Goal: Transaction & Acquisition: Purchase product/service

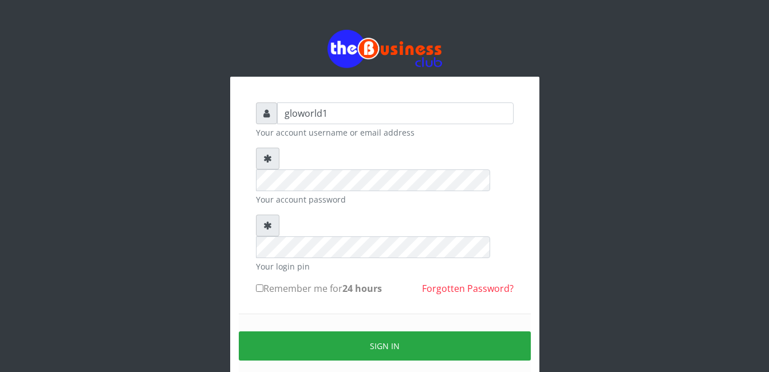
click at [258, 285] on input "Remember me for 24 hours" at bounding box center [259, 288] width 7 height 7
checkbox input "true"
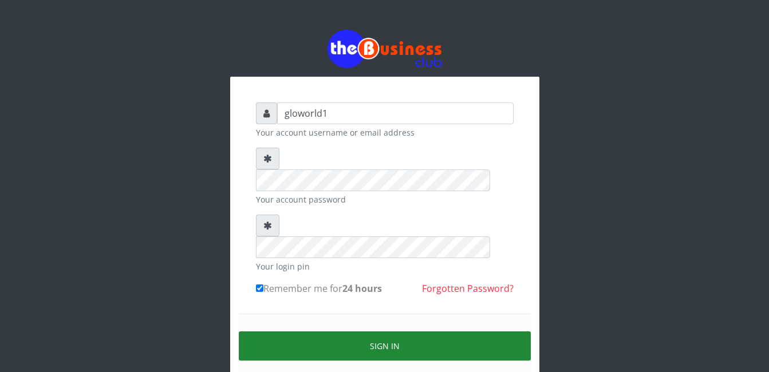
click at [395, 332] on button "Sign in" at bounding box center [385, 346] width 292 height 29
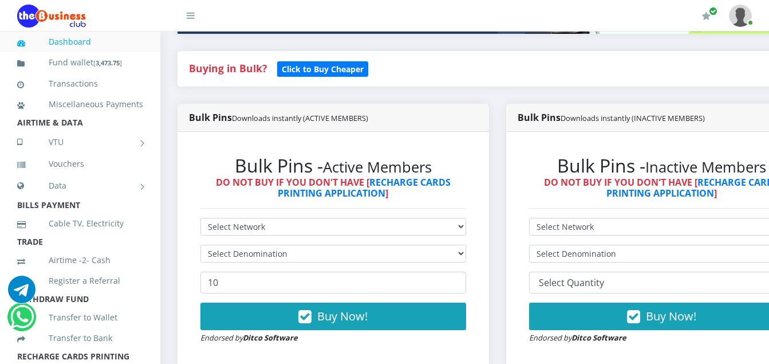
scroll to position [261, 0]
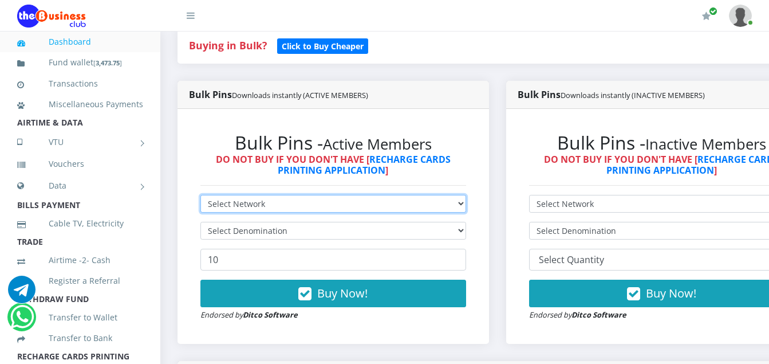
click at [265, 206] on select "Select Network MTN Globacom 9Mobile Airtel" at bounding box center [334, 204] width 266 height 18
select select "MTN"
click at [201, 197] on select "Select Network MTN Globacom 9Mobile Airtel" at bounding box center [334, 204] width 266 height 18
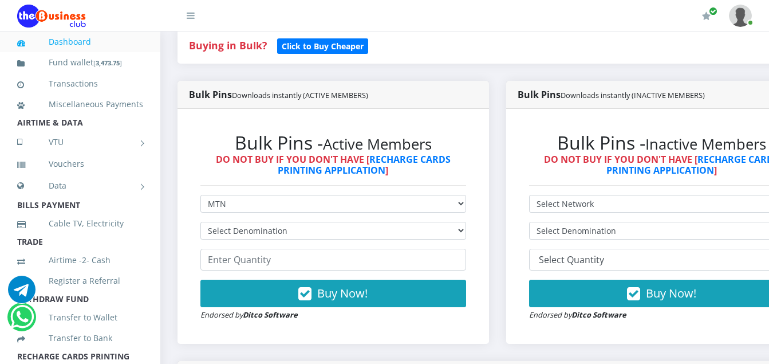
click at [150, 196] on li "Data Shared Data Data Bundle" at bounding box center [80, 185] width 160 height 23
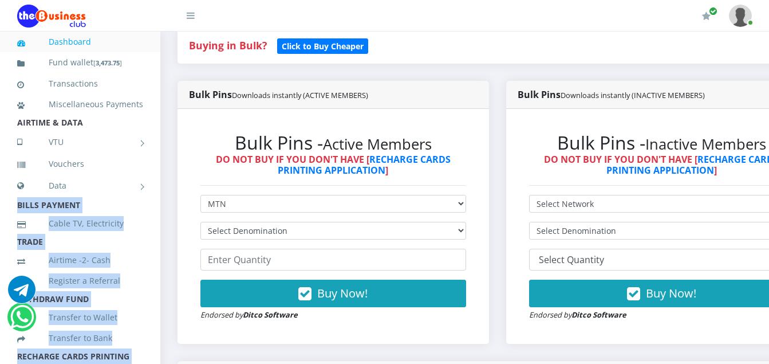
click at [155, 194] on aside "Dashboard Fund wallet [ 3,473.75 ] Transactions Miscellaneous Payments AIRTIME …" at bounding box center [80, 214] width 160 height 364
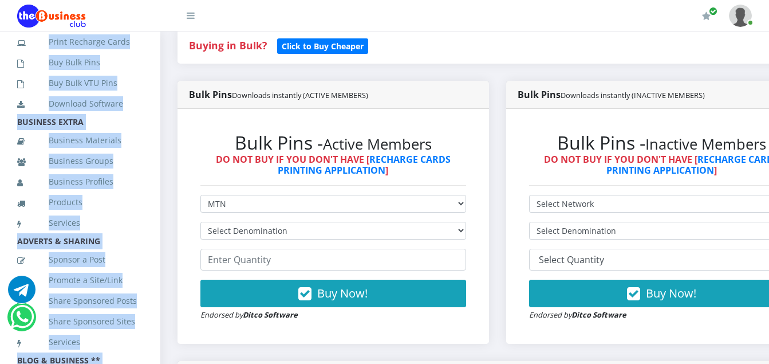
scroll to position [348, 0]
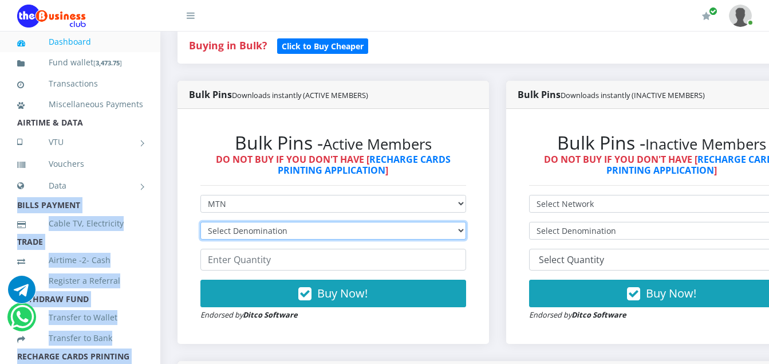
click at [285, 233] on select "Select Denomination MTN NGN100 - ₦96.94 MTN NGN200 - ₦193.88 MTN NGN400 - ₦387.…" at bounding box center [334, 231] width 266 height 18
select select "96.94-100"
click at [201, 224] on select "Select Denomination MTN NGN100 - ₦96.94 MTN NGN200 - ₦193.88 MTN NGN400 - ₦387.…" at bounding box center [334, 231] width 266 height 18
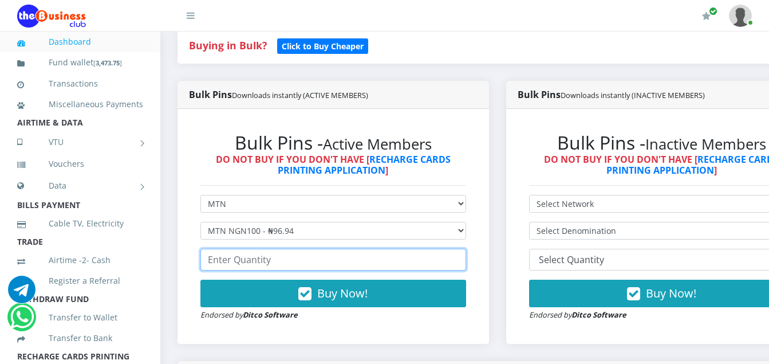
click at [276, 262] on input "number" at bounding box center [334, 260] width 266 height 22
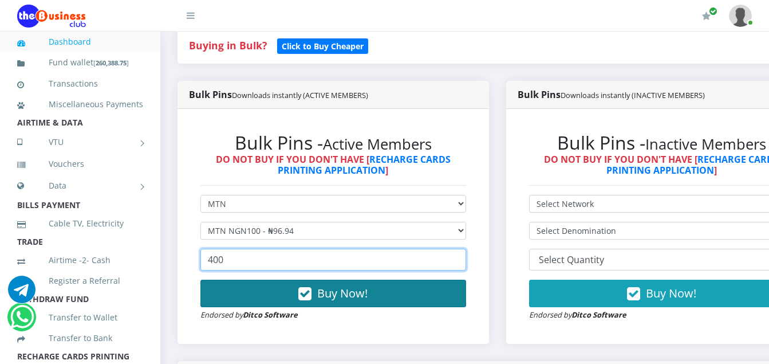
type input "400"
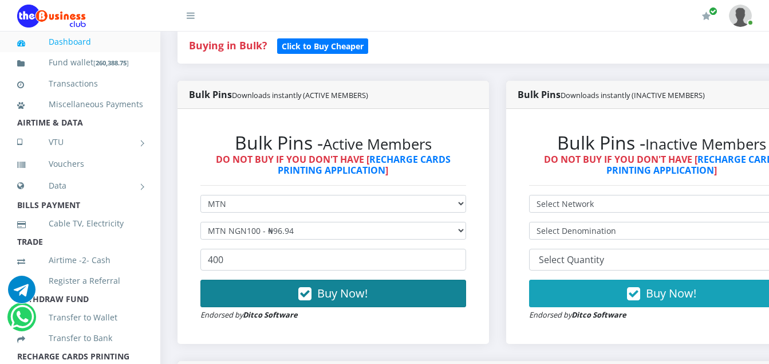
click at [312, 296] on icon "button" at bounding box center [304, 293] width 13 height 11
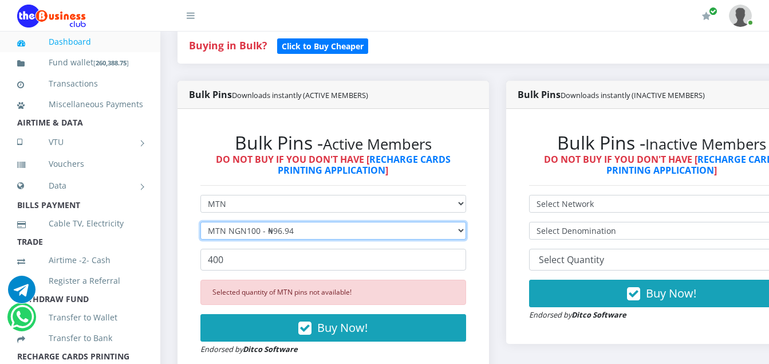
click at [298, 237] on select "Select Denomination MTN NGN100 - ₦96.94 MTN NGN200 - ₦193.88 MTN NGN400 - ₦387.…" at bounding box center [334, 231] width 266 height 18
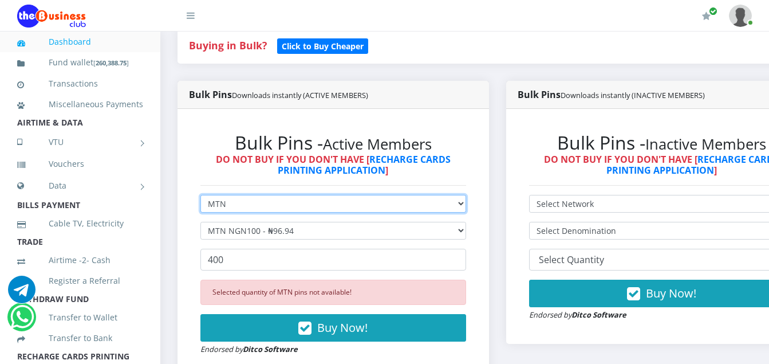
click at [223, 203] on select "Select Network MTN Globacom 9Mobile Airtel" at bounding box center [334, 204] width 266 height 18
select select "Airtel"
click at [201, 197] on select "Select Network MTN Globacom 9Mobile Airtel" at bounding box center [334, 204] width 266 height 18
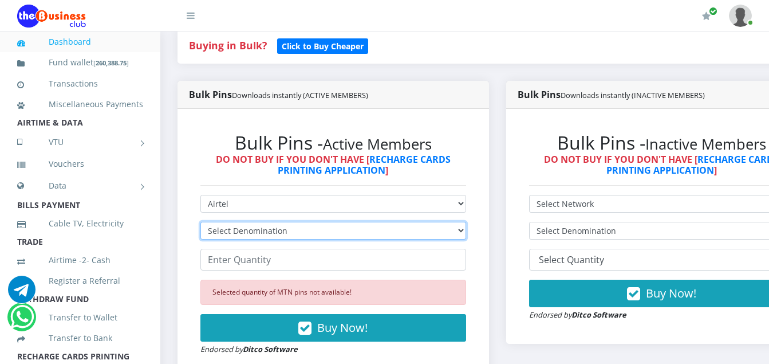
click at [289, 231] on select "Select Denomination Airtel NGN100 - ₦96.36 Airtel NGN200 - ₦192.72 Airtel NGN50…" at bounding box center [334, 231] width 266 height 18
select select "481.8-500"
click at [201, 224] on select "Select Denomination Airtel NGN100 - ₦96.36 Airtel NGN200 - ₦192.72 Airtel NGN50…" at bounding box center [334, 231] width 266 height 18
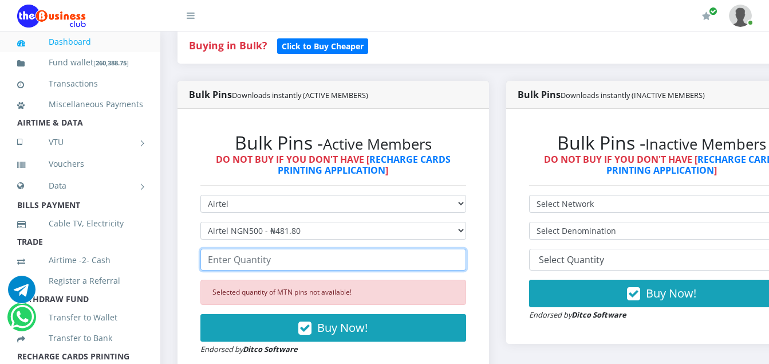
click at [273, 264] on input "number" at bounding box center [334, 260] width 266 height 22
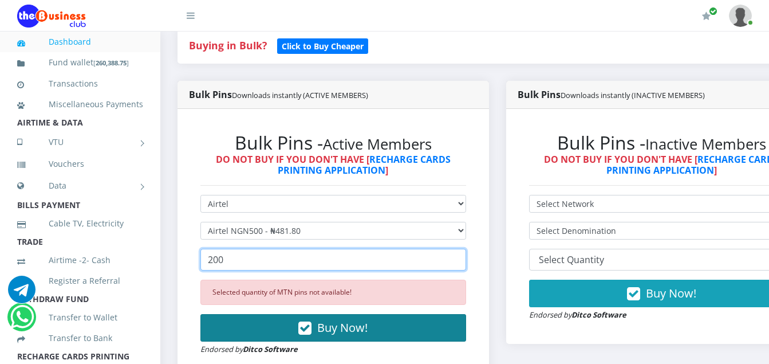
type input "200"
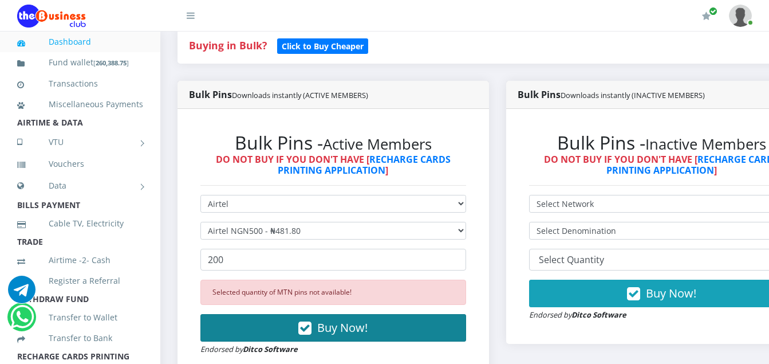
click at [309, 328] on icon "button" at bounding box center [304, 328] width 13 height 11
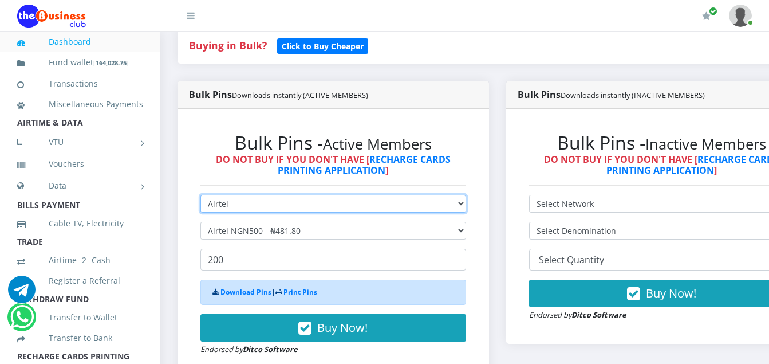
click at [234, 211] on select "Select Network MTN Globacom 9Mobile Airtel" at bounding box center [334, 204] width 266 height 18
select select "MTN"
click at [201, 197] on select "Select Network MTN Globacom 9Mobile Airtel" at bounding box center [334, 204] width 266 height 18
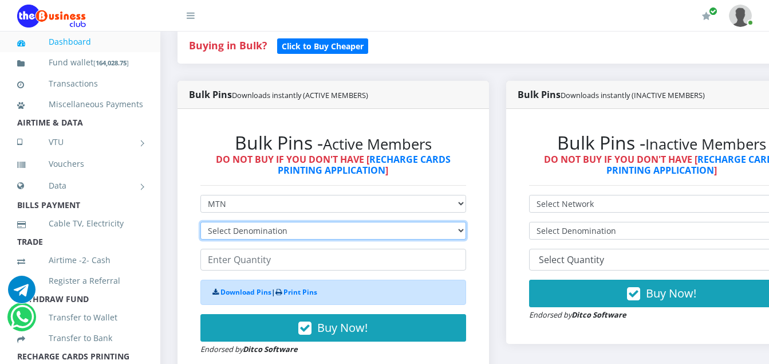
click at [281, 231] on select "Select Denomination MTN NGN100 - ₦96.94 MTN NGN200 - ₦193.88 MTN NGN400 - ₦387.…" at bounding box center [334, 231] width 266 height 18
select select "193.88-200"
click at [201, 224] on select "Select Denomination MTN NGN100 - ₦96.94 MTN NGN200 - ₦193.88 MTN NGN400 - ₦387.…" at bounding box center [334, 231] width 266 height 18
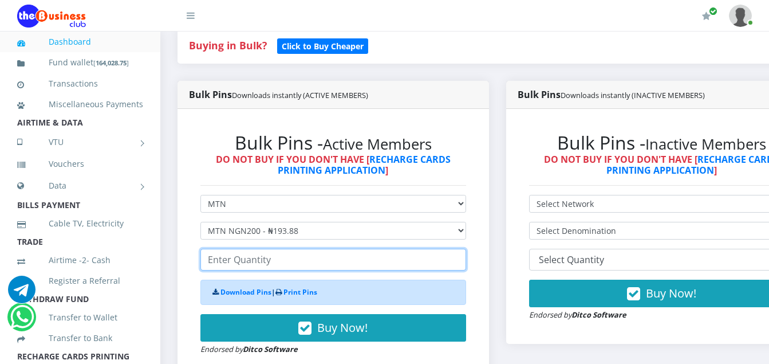
click at [276, 264] on input "number" at bounding box center [334, 260] width 266 height 22
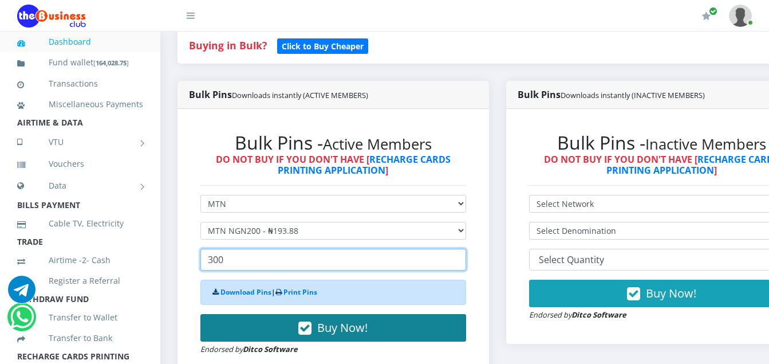
type input "300"
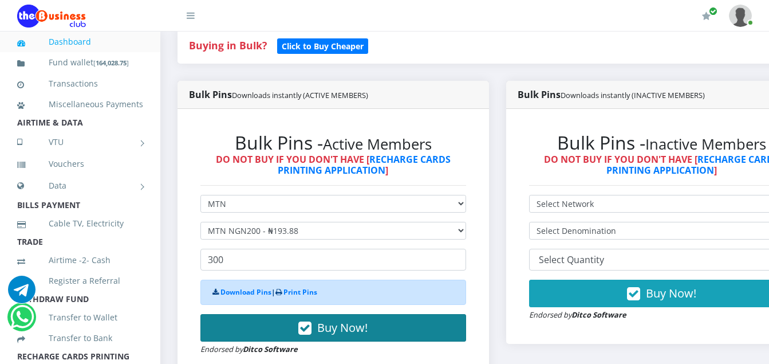
click at [312, 333] on icon "button" at bounding box center [304, 328] width 13 height 11
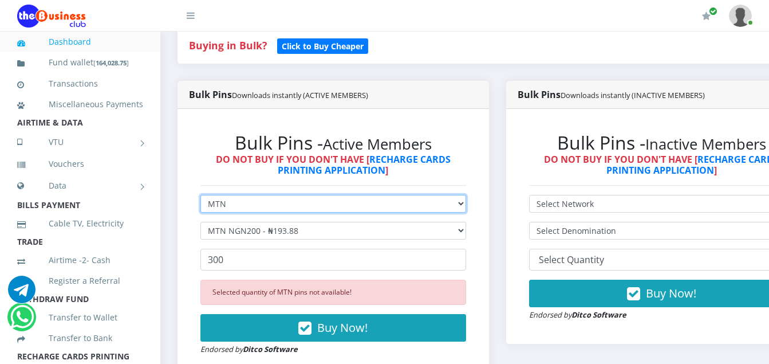
click at [234, 206] on select "Select Network MTN Globacom 9Mobile Airtel" at bounding box center [334, 204] width 266 height 18
click at [201, 197] on select "Select Network MTN Globacom 9Mobile Airtel" at bounding box center [334, 204] width 266 height 18
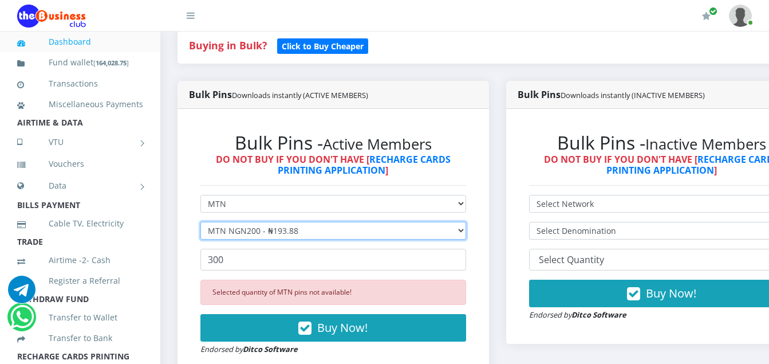
click at [302, 234] on select "Select Denomination MTN NGN100 - ₦96.94 MTN NGN200 - ₦193.88 MTN NGN400 - ₦387.…" at bounding box center [334, 231] width 266 height 18
select select "484.7-500"
click at [201, 224] on select "Select Denomination MTN NGN100 - ₦96.94 MTN NGN200 - ₦193.88 MTN NGN400 - ₦387.…" at bounding box center [334, 231] width 266 height 18
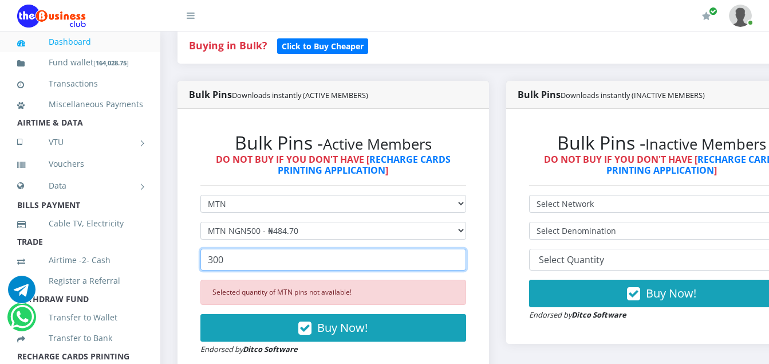
click at [228, 261] on input "300" at bounding box center [334, 260] width 266 height 22
type input "3"
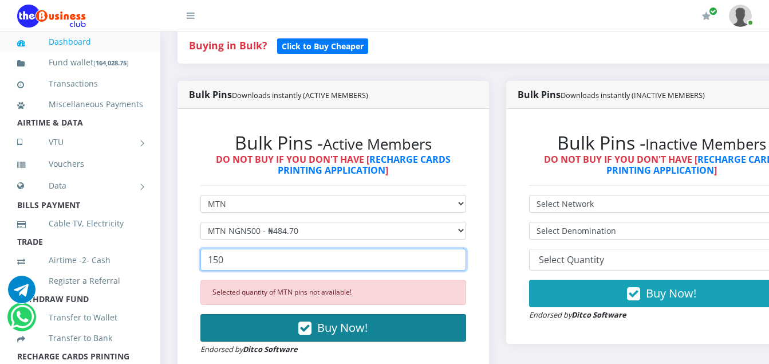
type input "150"
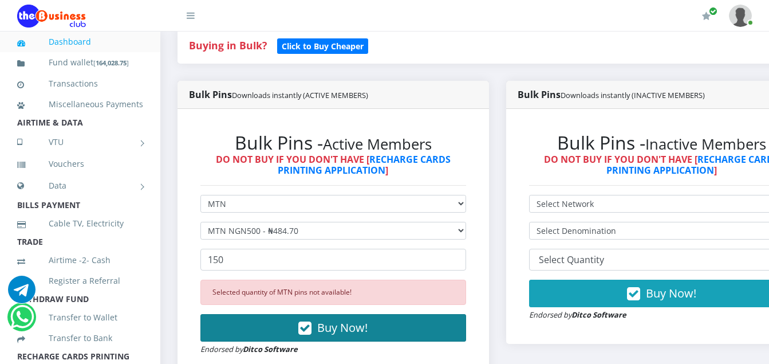
click at [311, 332] on icon "button" at bounding box center [304, 328] width 13 height 11
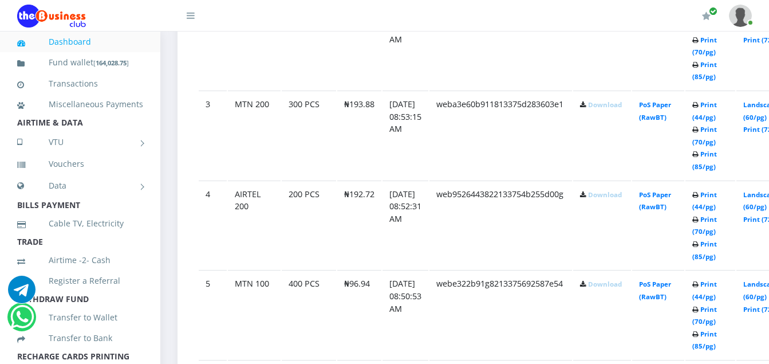
scroll to position [496, 0]
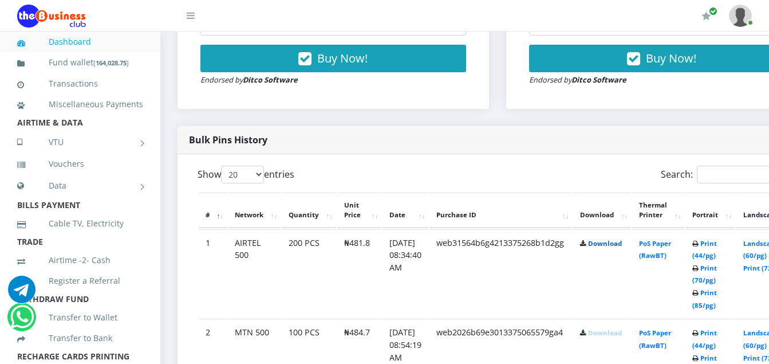
click at [622, 246] on link "Download" at bounding box center [605, 243] width 34 height 9
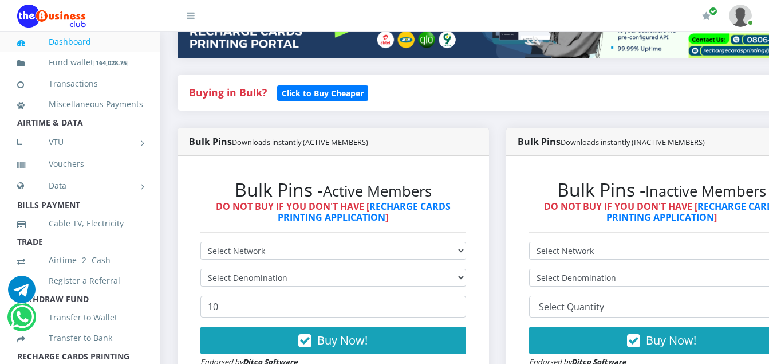
scroll to position [237, 0]
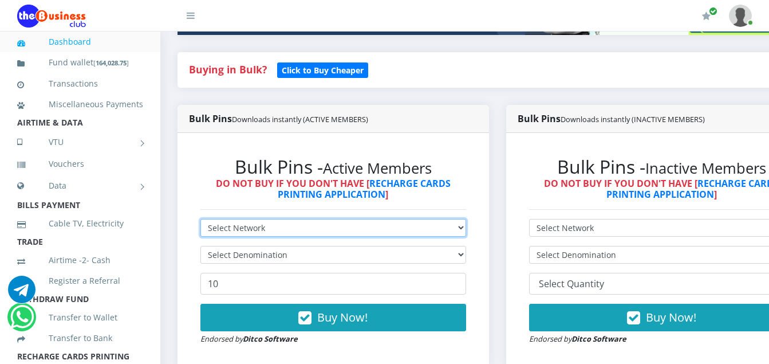
click at [265, 227] on select "Select Network MTN Globacom 9Mobile Airtel" at bounding box center [334, 228] width 266 height 18
select select "MTN"
click at [201, 221] on select "Select Network MTN Globacom 9Mobile Airtel" at bounding box center [334, 228] width 266 height 18
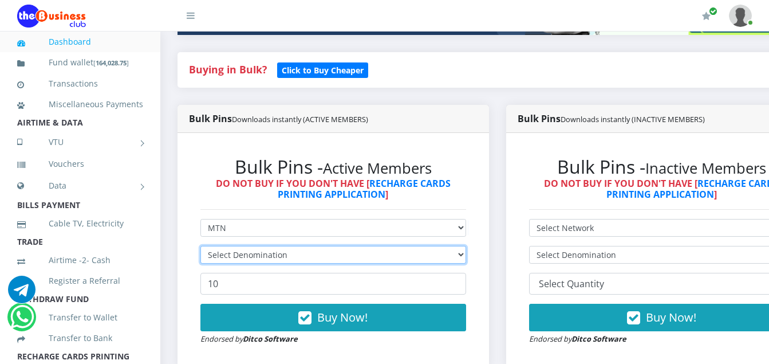
click at [280, 258] on select "Select Denomination" at bounding box center [334, 255] width 266 height 18
select select "96.94-100"
click at [201, 248] on select "Select Denomination MTN NGN100 - ₦96.94 MTN NGN200 - ₦193.88 MTN NGN400 - ₦387.…" at bounding box center [334, 255] width 266 height 18
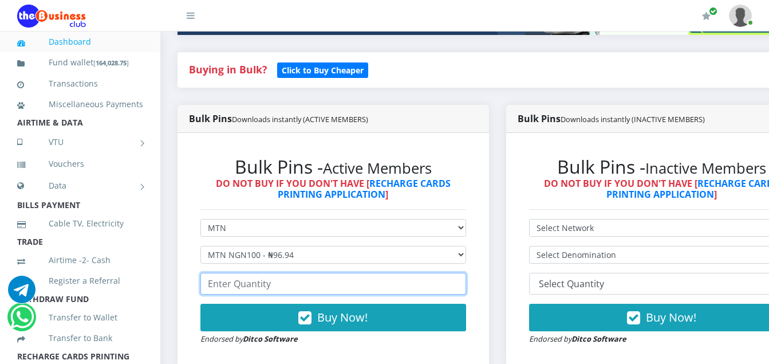
click at [273, 288] on input "number" at bounding box center [334, 284] width 266 height 22
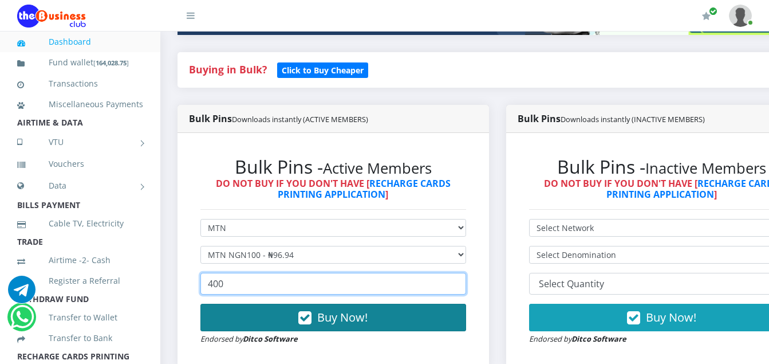
type input "400"
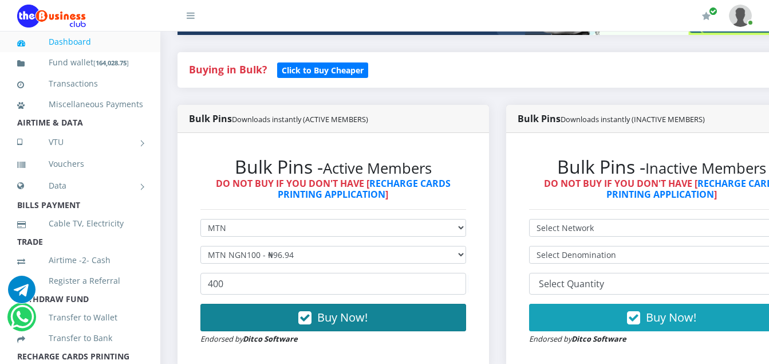
click at [316, 321] on button "Buy Now!" at bounding box center [334, 317] width 266 height 27
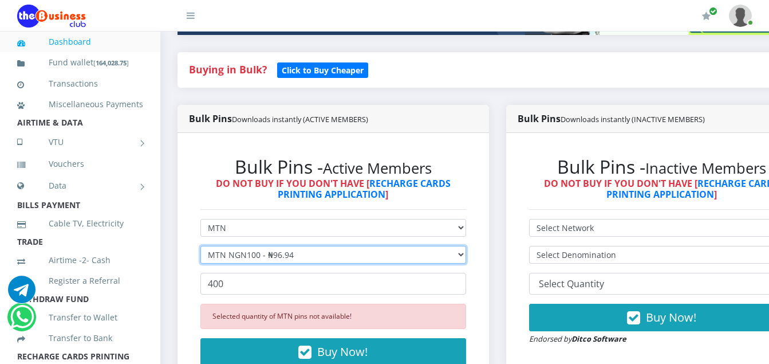
click at [294, 258] on select "Select Denomination MTN NGN100 - ₦96.94 MTN NGN200 - ₦193.88 MTN NGN400 - ₦387.…" at bounding box center [334, 255] width 266 height 18
click at [290, 258] on select "Select Denomination MTN NGN100 - ₦96.94 MTN NGN200 - ₦193.88 MTN NGN400 - ₦387.…" at bounding box center [334, 255] width 266 height 18
select select "193.88-200"
click at [201, 248] on select "Select Denomination MTN NGN100 - ₦96.94 MTN NGN200 - ₦193.88 MTN NGN400 - ₦387.…" at bounding box center [334, 255] width 266 height 18
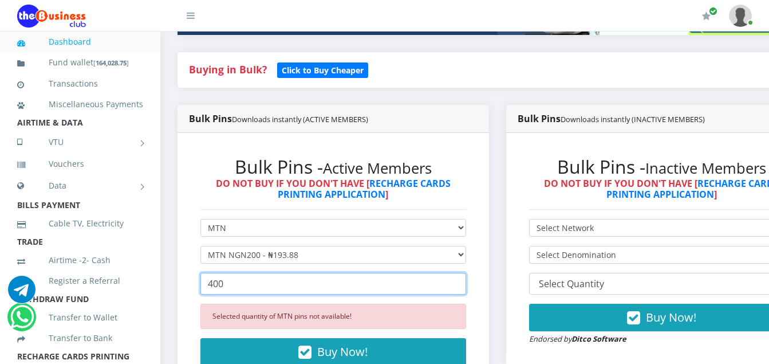
click at [224, 286] on input "400" at bounding box center [334, 284] width 266 height 22
type input "4"
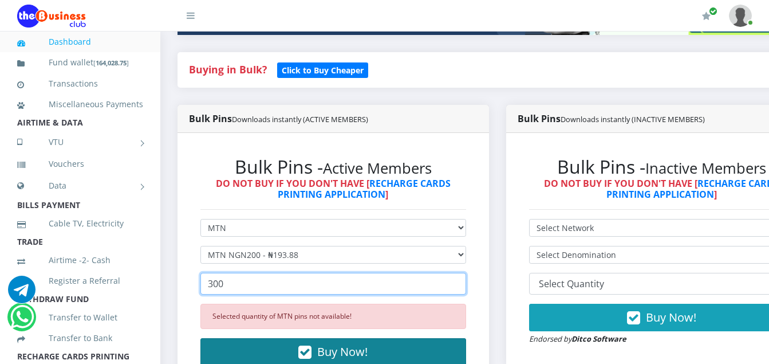
type input "300"
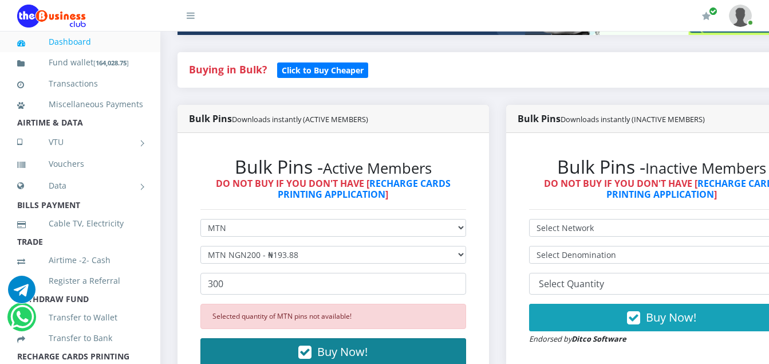
click at [309, 353] on icon "button" at bounding box center [304, 352] width 13 height 11
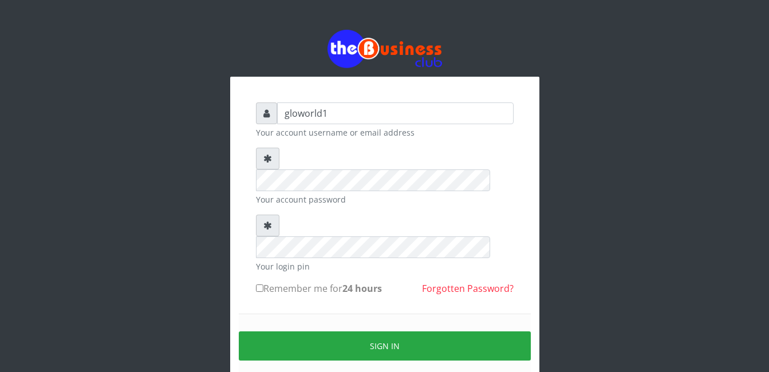
click at [257, 285] on input "Remember me for 24 hours" at bounding box center [259, 288] width 7 height 7
checkbox input "true"
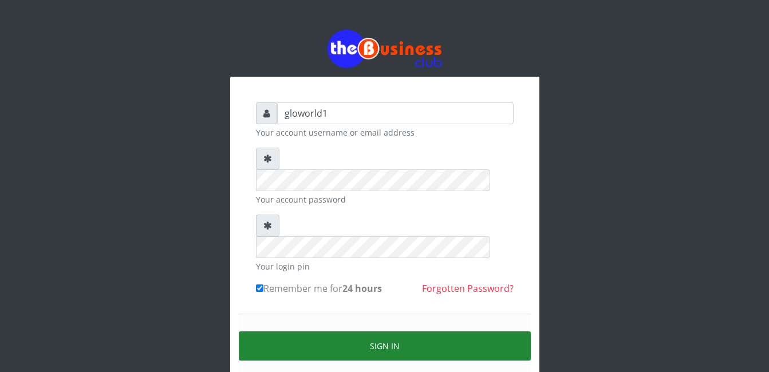
click at [403, 332] on button "Sign in" at bounding box center [385, 346] width 292 height 29
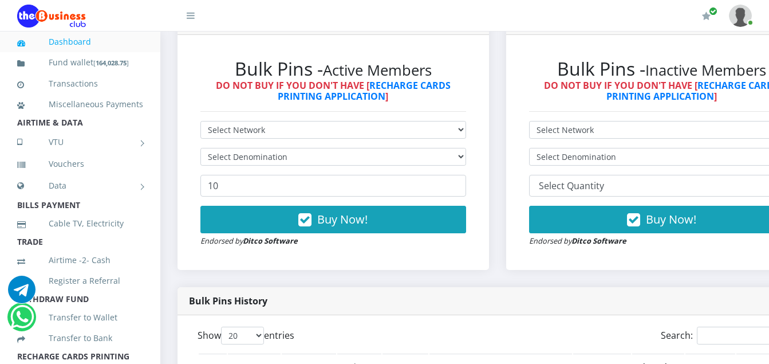
scroll to position [344, 0]
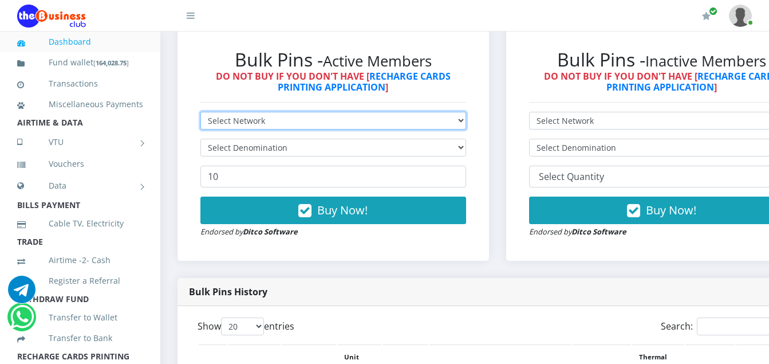
click at [266, 122] on select "Select Network MTN Globacom 9Mobile Airtel" at bounding box center [334, 121] width 266 height 18
select select "MTN"
click at [201, 114] on select "Select Network MTN Globacom 9Mobile Airtel" at bounding box center [334, 121] width 266 height 18
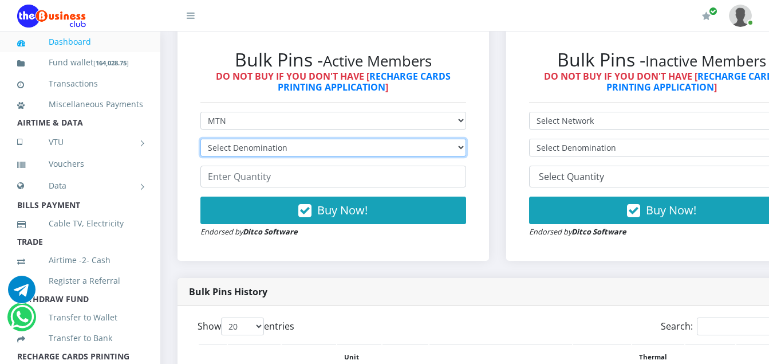
click at [284, 148] on select "Select Denomination MTN NGN100 - ₦96.94 MTN NGN200 - ₦193.88 MTN NGN400 - ₦387.…" at bounding box center [334, 148] width 266 height 18
select select "96.94-100"
click at [201, 141] on select "Select Denomination MTN NGN100 - ₦96.94 MTN NGN200 - ₦193.88 MTN NGN400 - ₦387.…" at bounding box center [334, 148] width 266 height 18
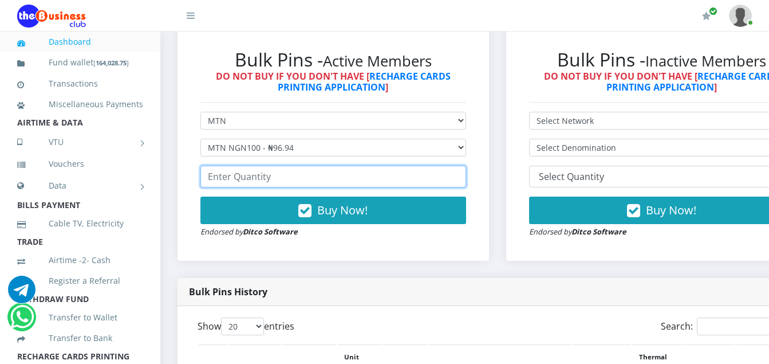
click at [277, 180] on input "number" at bounding box center [334, 177] width 266 height 22
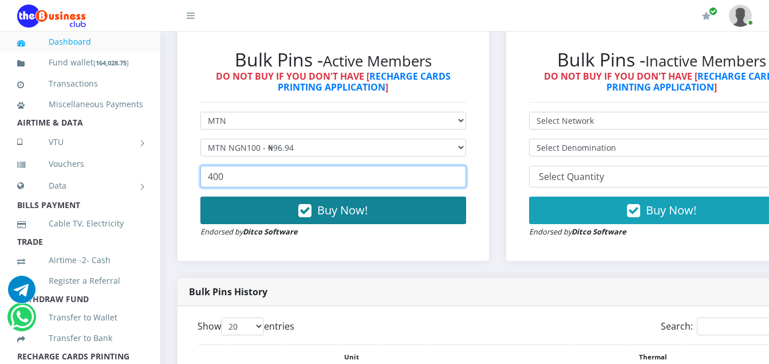
type input "400"
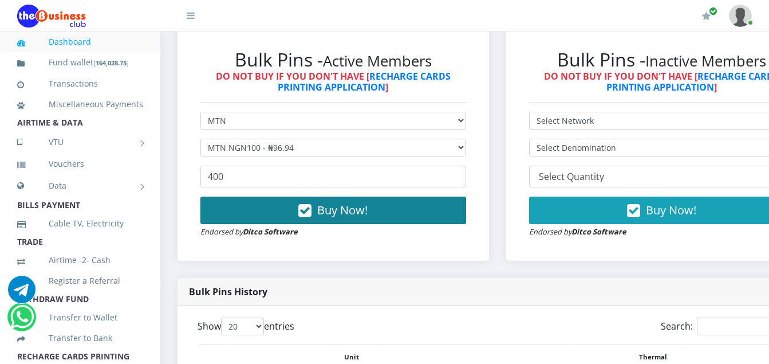
click at [312, 213] on icon "button" at bounding box center [304, 210] width 13 height 11
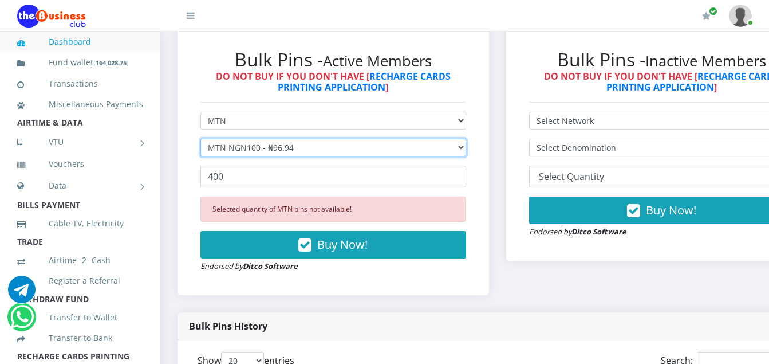
click at [293, 146] on select "Select Denomination MTN NGN100 - ₦96.94 MTN NGN200 - ₦193.88 MTN NGN400 - ₦387.…" at bounding box center [334, 148] width 266 height 18
select select "193.88-200"
click at [201, 141] on select "Select Denomination MTN NGN100 - ₦96.94 MTN NGN200 - ₦193.88 MTN NGN400 - ₦387.…" at bounding box center [334, 148] width 266 height 18
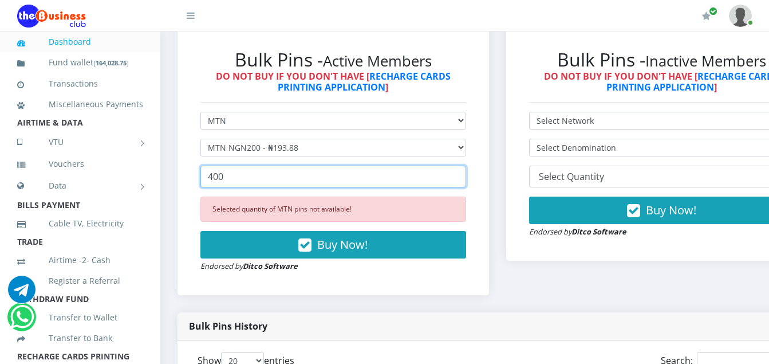
click at [237, 180] on input "400" at bounding box center [334, 177] width 266 height 22
type input "4"
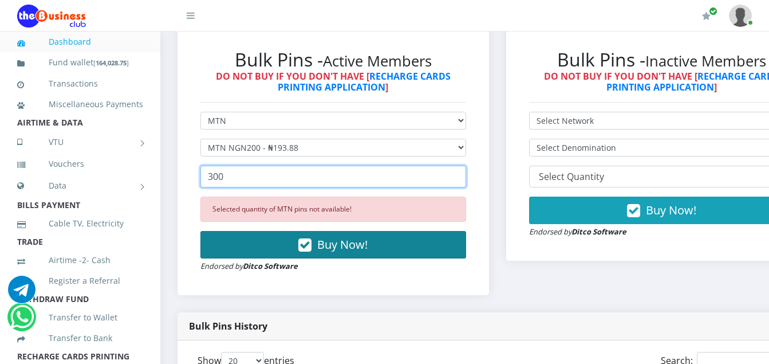
type input "300"
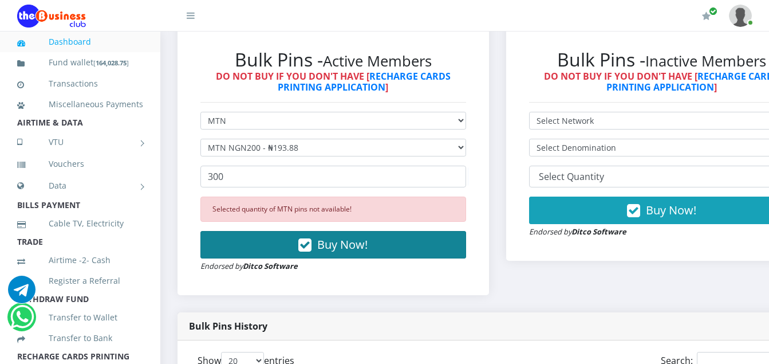
click at [317, 245] on button "Buy Now!" at bounding box center [334, 244] width 266 height 27
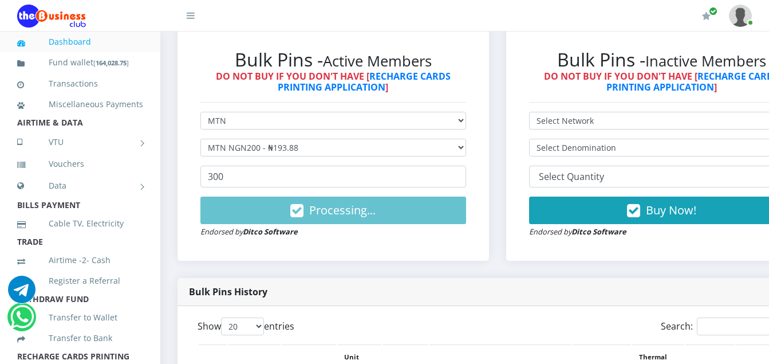
click at [370, 284] on div "Bulk Pins History" at bounding box center [498, 292] width 640 height 28
click at [388, 294] on div "Bulk Pins History" at bounding box center [498, 292] width 640 height 28
